Goal: Information Seeking & Learning: Find specific page/section

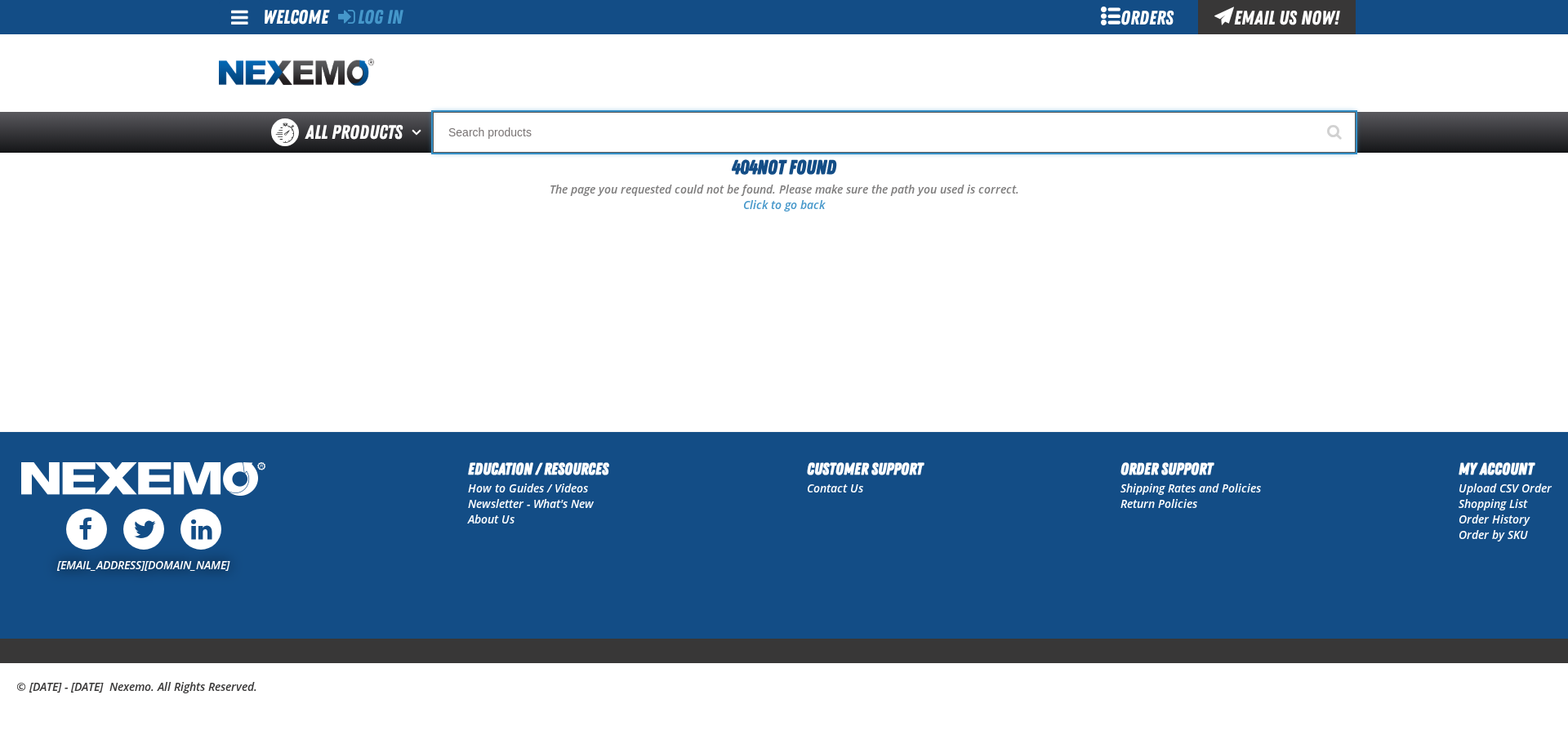
click at [596, 133] on input "Search" at bounding box center [894, 132] width 923 height 41
type input "zac"
click at [1315, 112] on button "Start Searching" at bounding box center [1335, 132] width 41 height 41
click at [632, 137] on input "Search" at bounding box center [894, 132] width 923 height 41
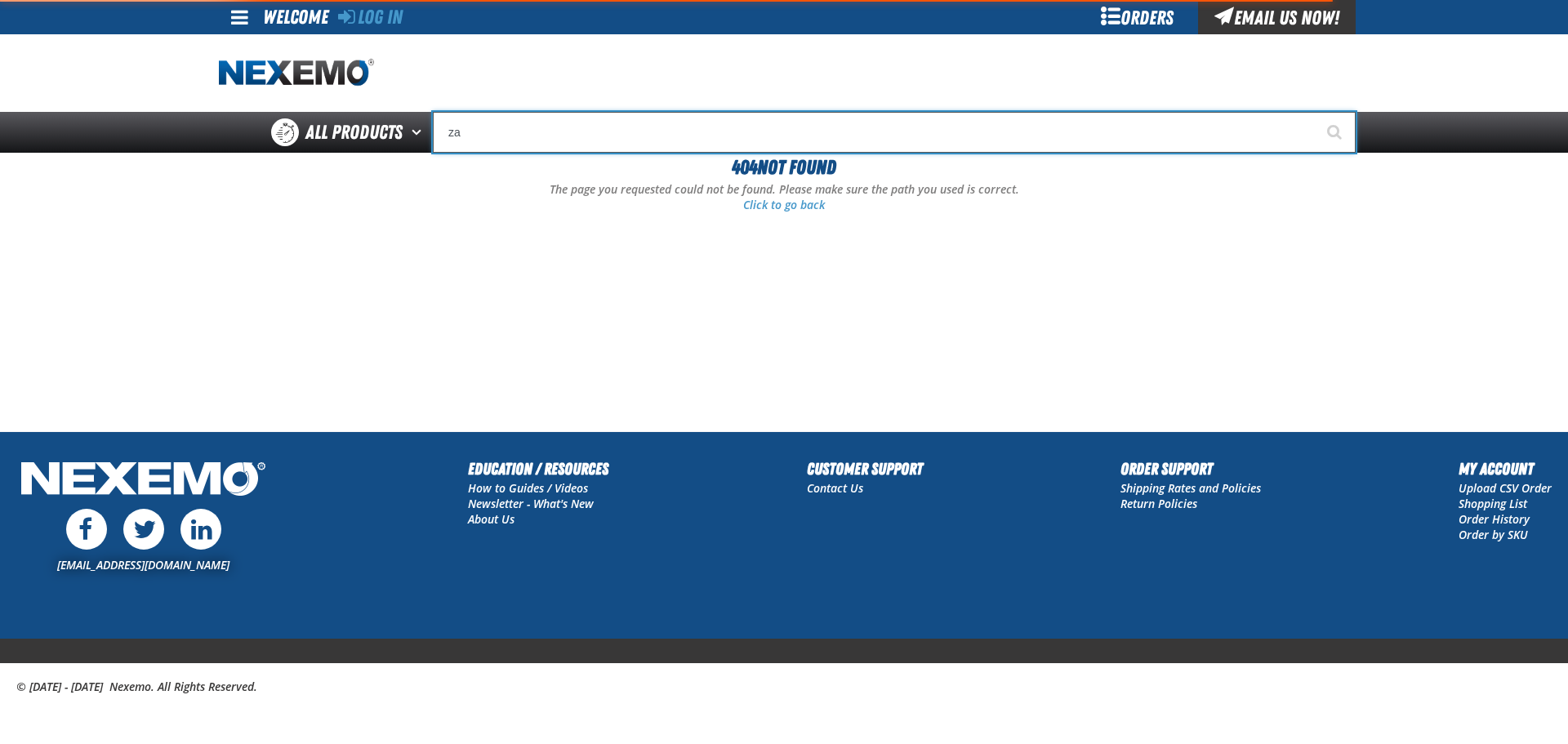
type input "zak"
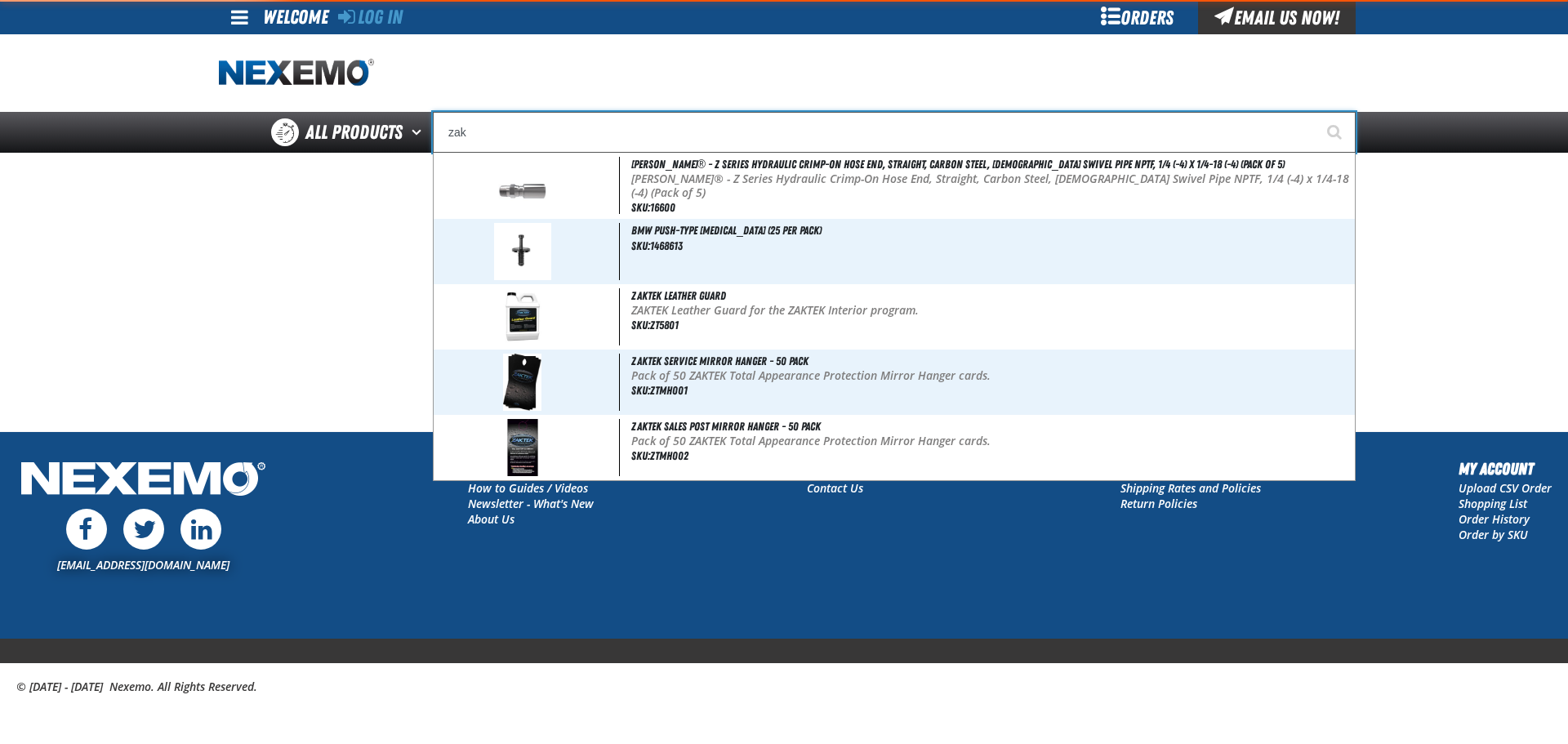
type input "zak Products Customer Benefits Portfolio"
type input "zak"
click at [1315, 112] on button "Start Searching" at bounding box center [1335, 132] width 41 height 41
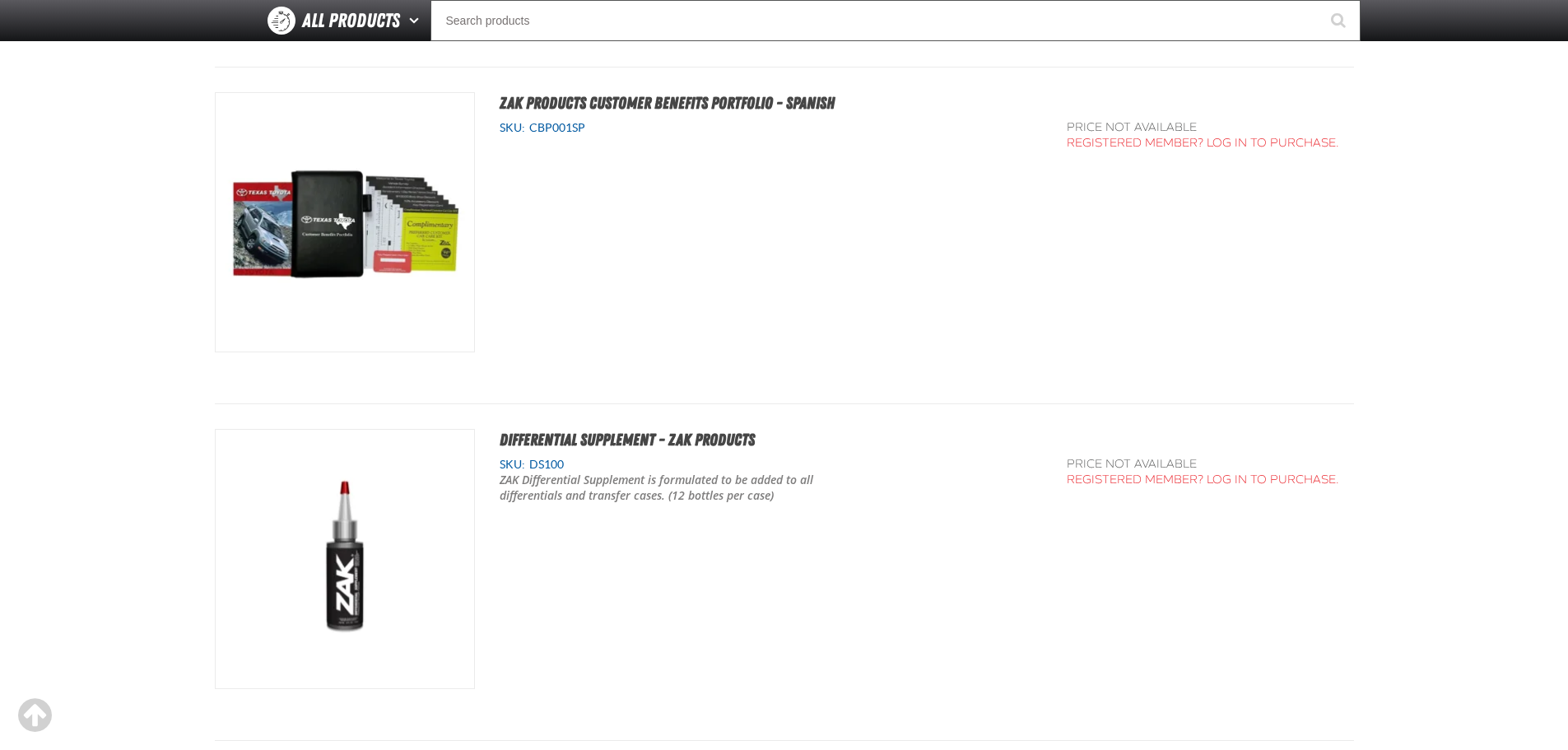
scroll to position [1317, 0]
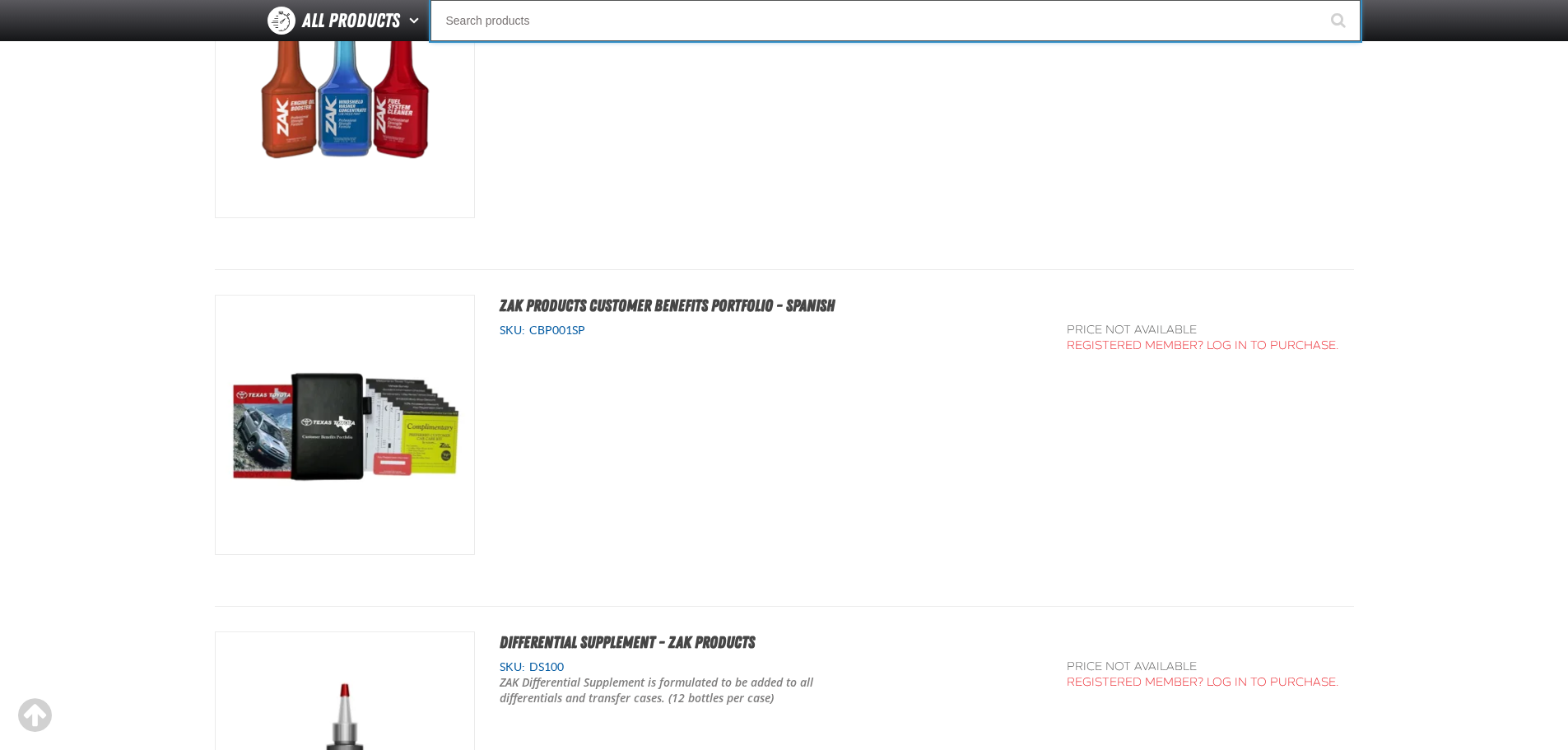
click at [726, 17] on input "Search" at bounding box center [896, 20] width 930 height 41
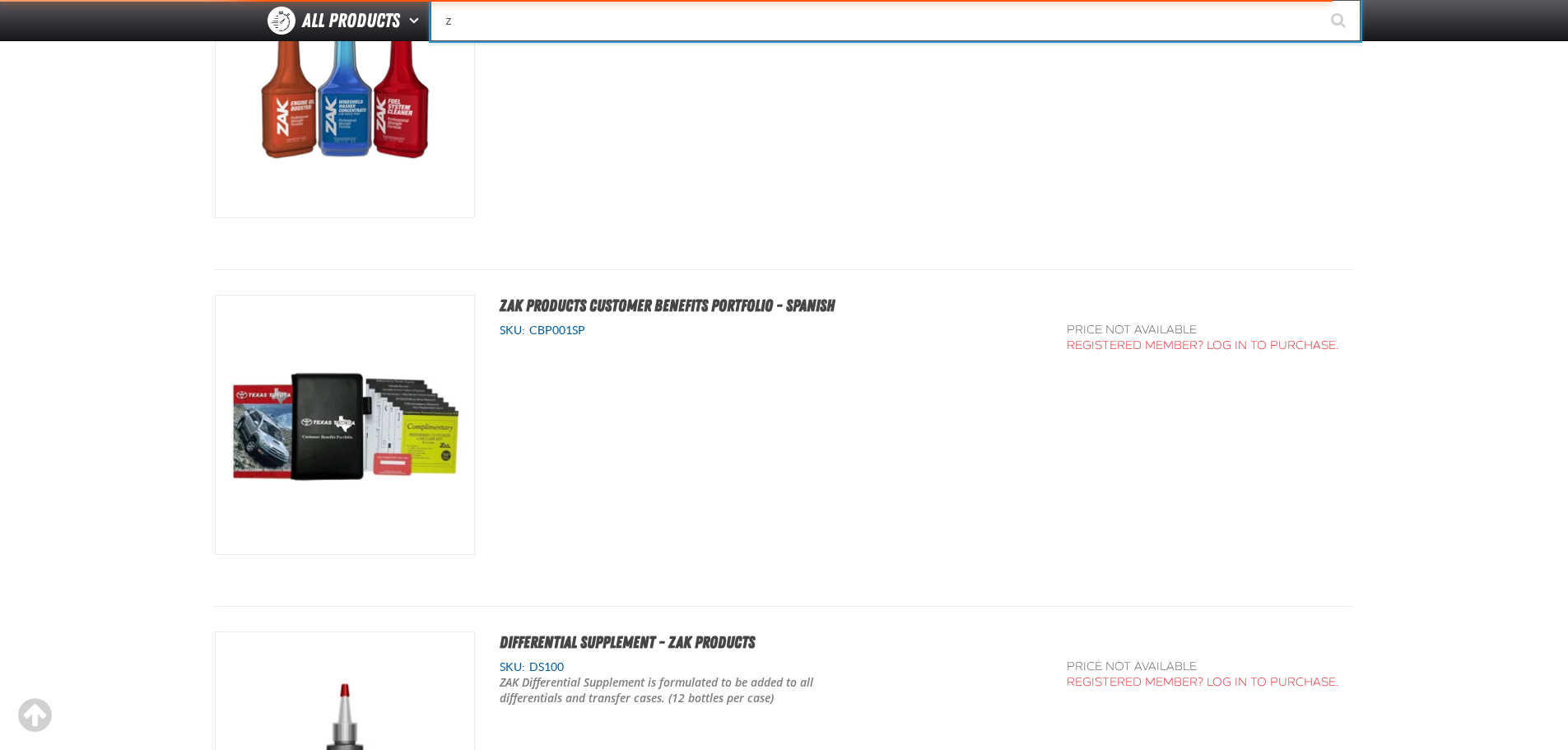
type input "za"
type input "zaKTEK Remittance Register (DOWNLOADABLE)"
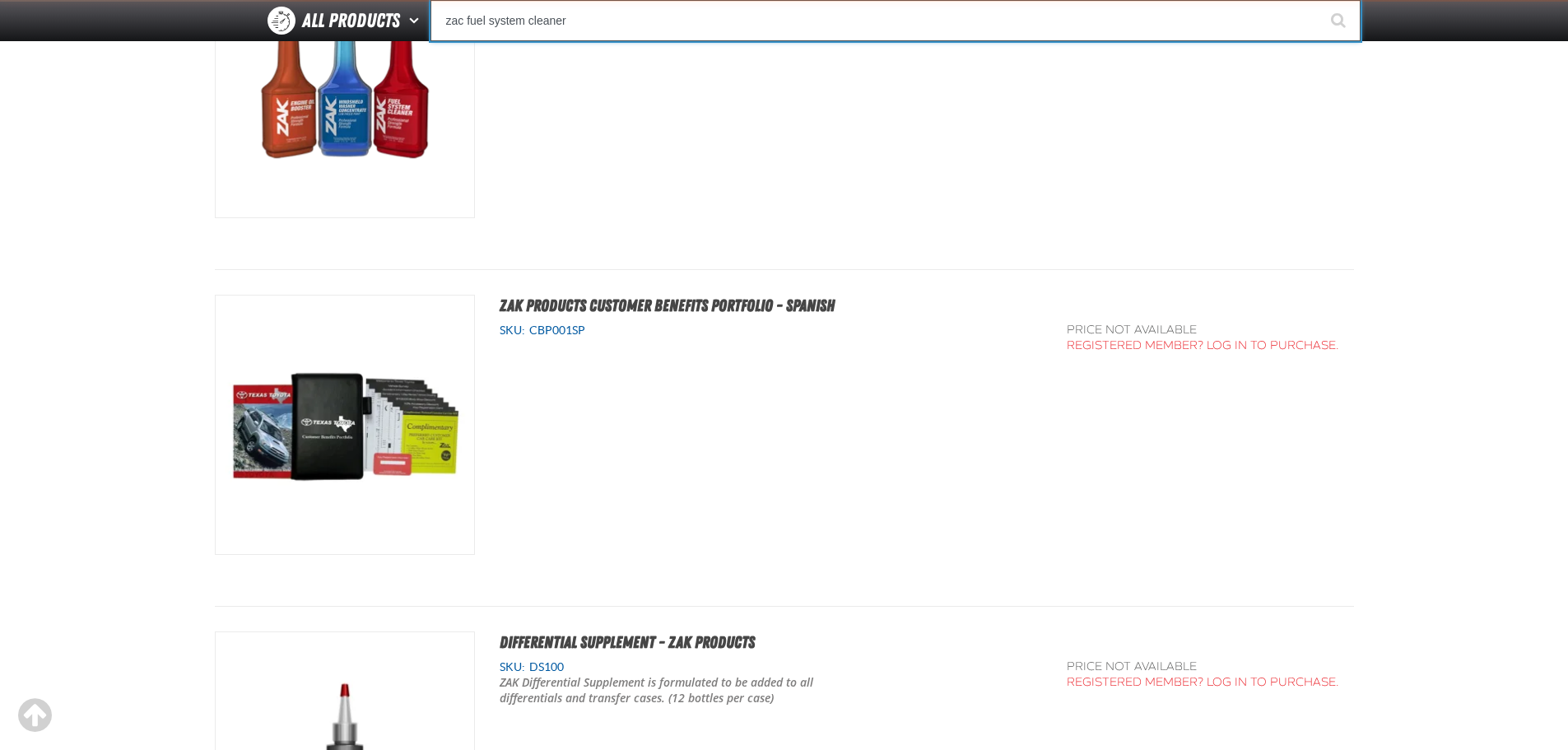
type input "zac fuel system cleaner"
click at [1320, 0] on button "Start Searching" at bounding box center [1340, 20] width 41 height 41
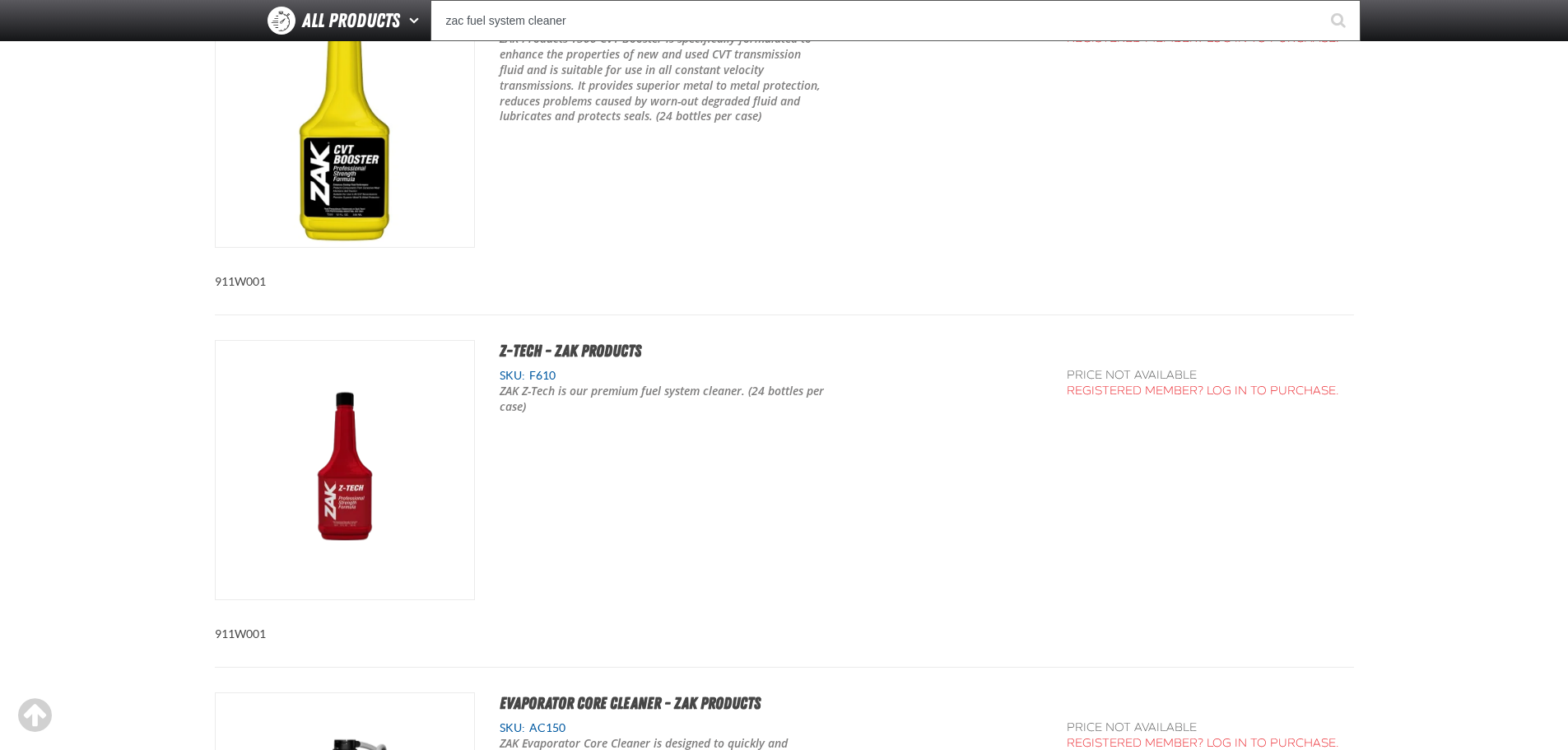
scroll to position [2718, 0]
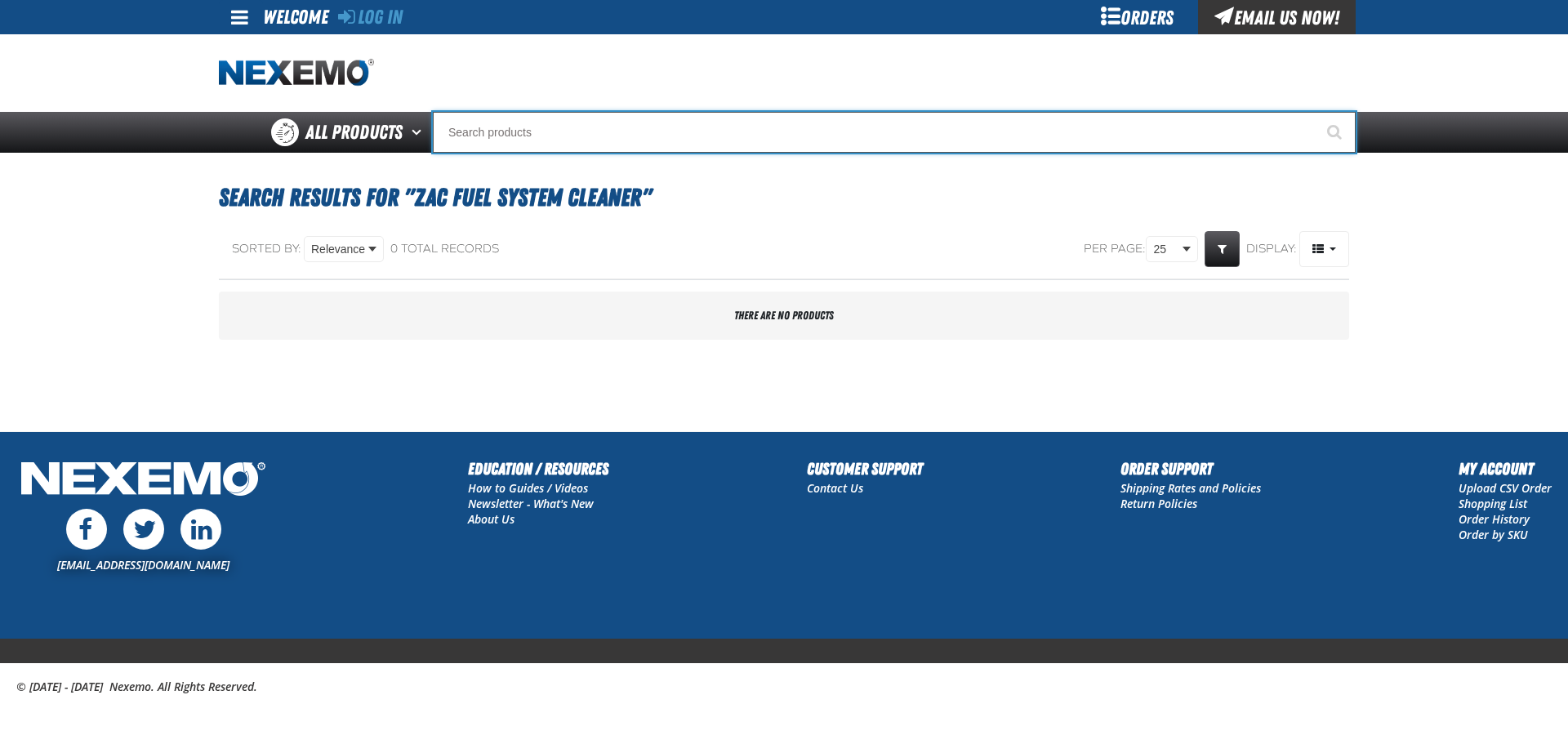
click at [569, 139] on input "Search" at bounding box center [894, 132] width 923 height 41
type input "zac oil booster"
click at [1315, 112] on button "Start Searching" at bounding box center [1335, 132] width 41 height 41
